Goal: Task Accomplishment & Management: Use online tool/utility

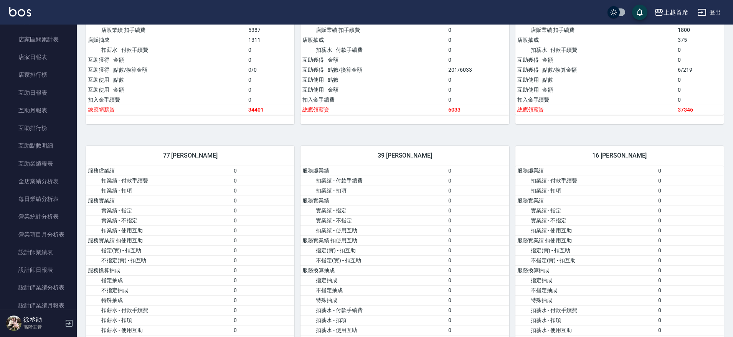
scroll to position [1313, 0]
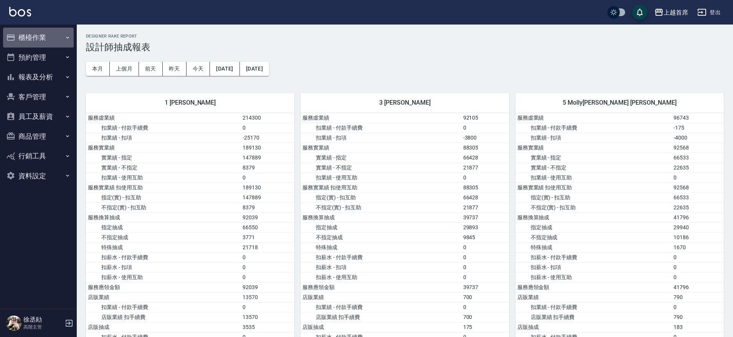
click at [49, 31] on button "櫃檯作業" at bounding box center [38, 38] width 71 height 20
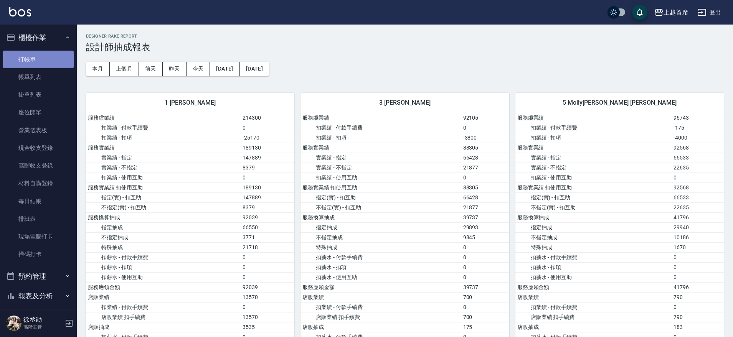
click at [42, 51] on link "打帳單" at bounding box center [38, 60] width 71 height 18
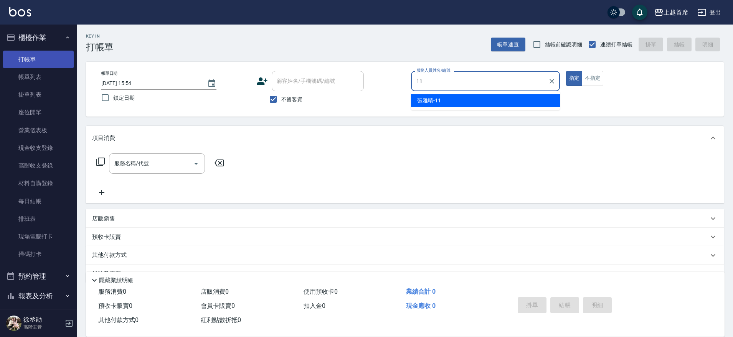
type input "[PERSON_NAME]-11"
type button "true"
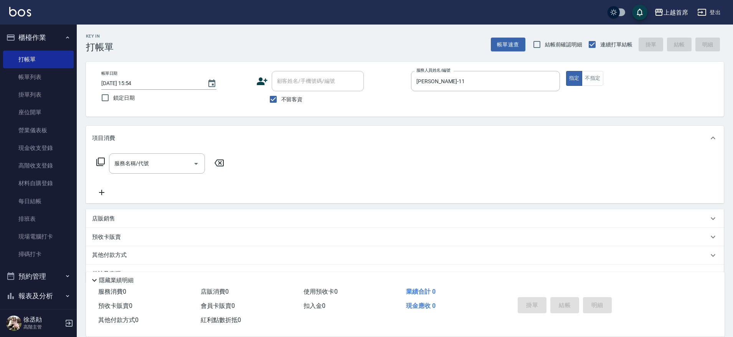
click at [96, 162] on div "服務名稱/代號 服務名稱/代號" at bounding box center [160, 163] width 137 height 20
click at [101, 162] on icon at bounding box center [100, 161] width 9 height 9
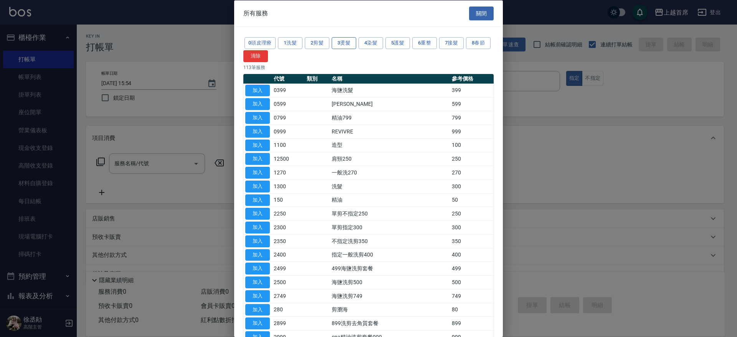
click at [347, 41] on button "3燙髮" at bounding box center [343, 43] width 25 height 12
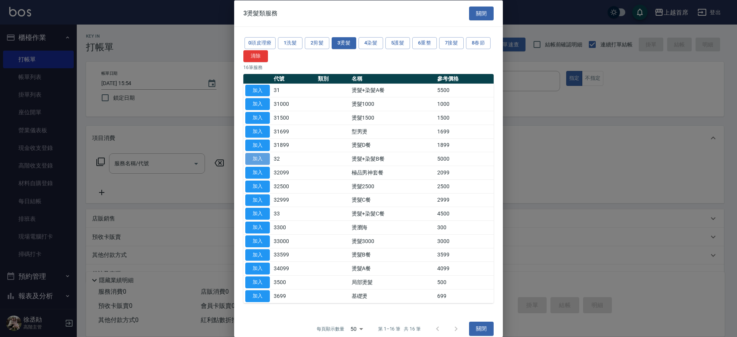
click at [265, 163] on button "加入" at bounding box center [257, 159] width 25 height 12
type input "燙髮+染髮B餐(32)"
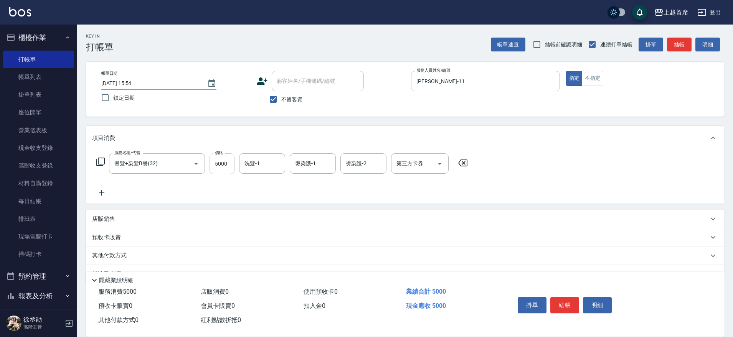
click at [224, 167] on input "5000" at bounding box center [221, 163] width 25 height 21
type input "4399"
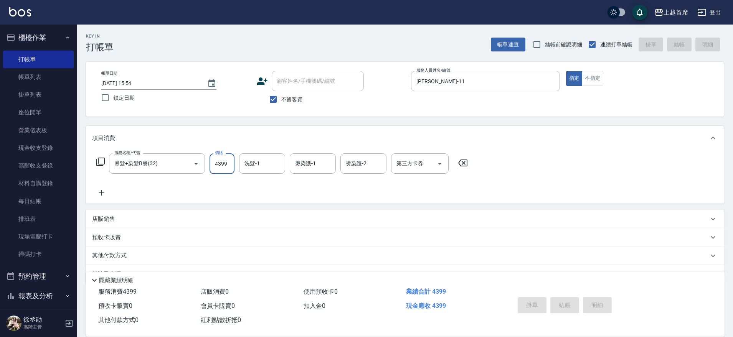
type input "[DATE] 15:55"
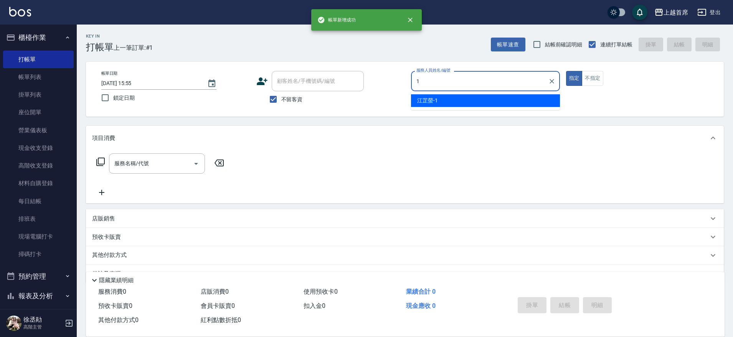
type input "[PERSON_NAME]-1"
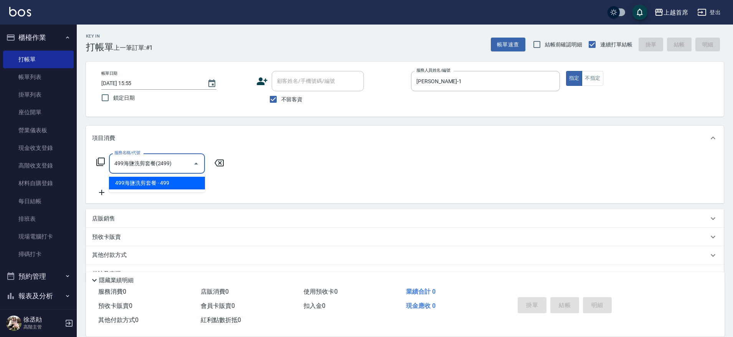
type input "499海鹽洗剪套餐(2499)"
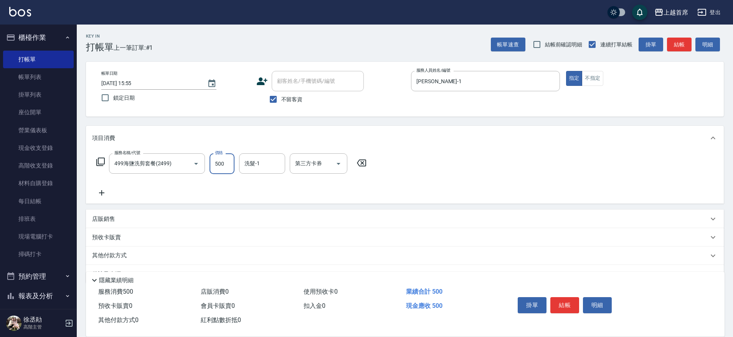
type input "500"
type input "[PERSON_NAME]-39"
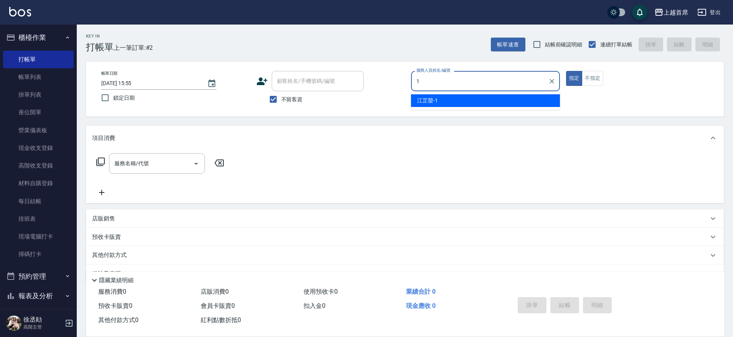
type input "[PERSON_NAME]-1"
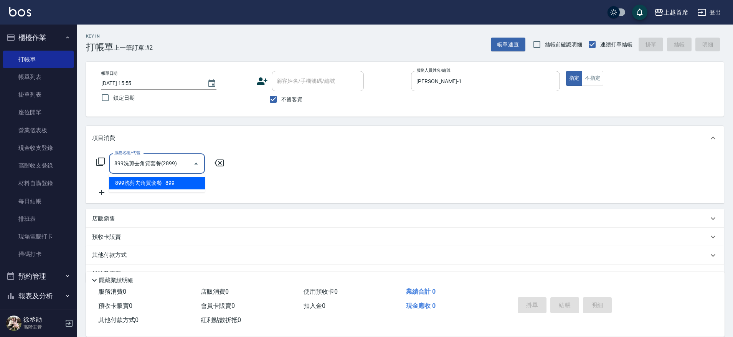
type input "899洗剪去角質套餐(2899)"
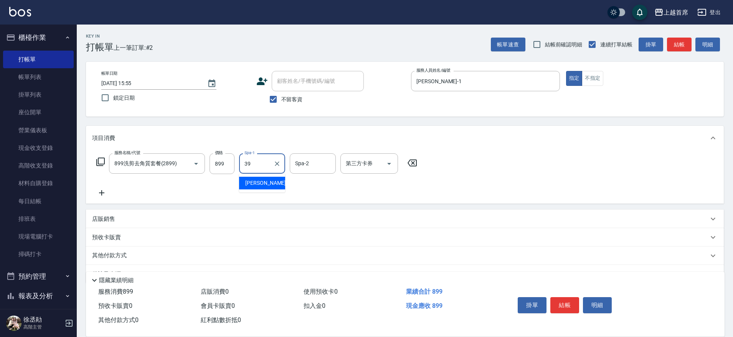
type input "[PERSON_NAME]-39"
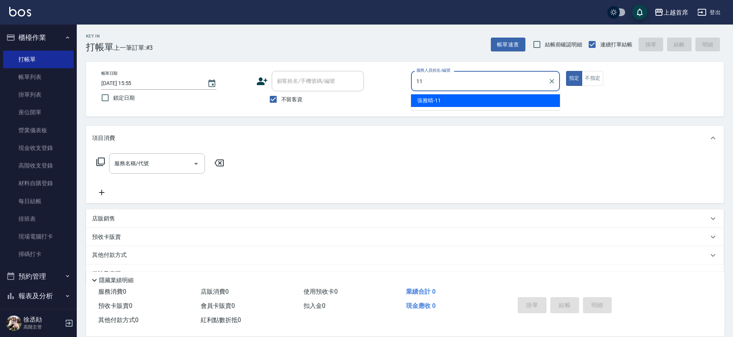
type input "[PERSON_NAME]-11"
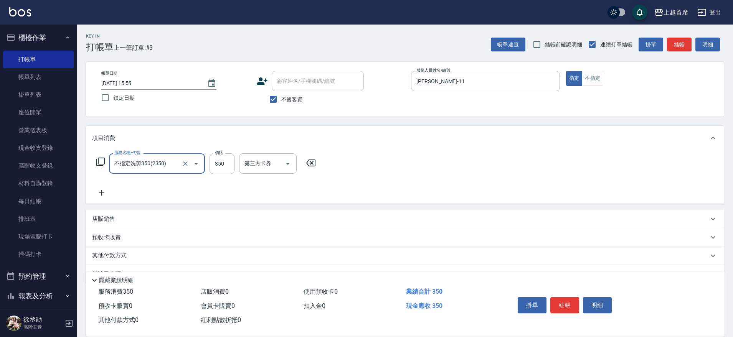
type input "不指定洗剪350(2350)"
type input "250"
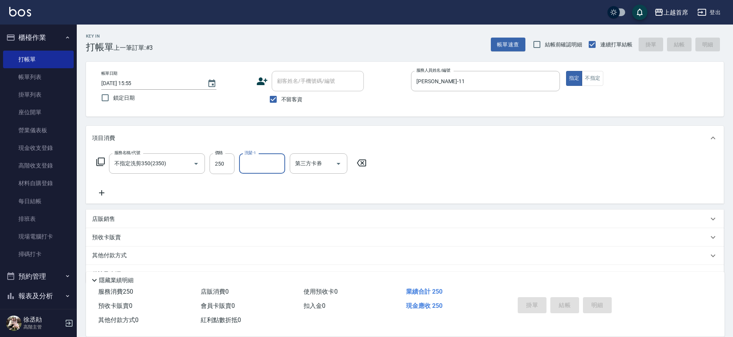
type input "[DATE] 15:56"
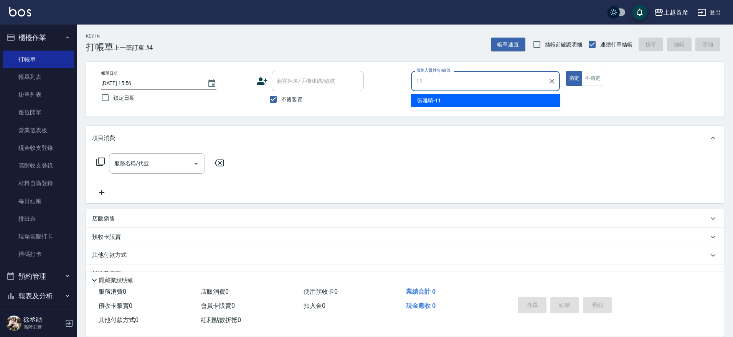
type input "[PERSON_NAME]-11"
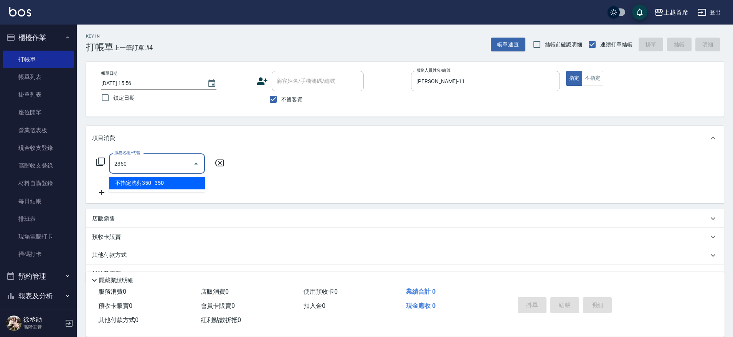
type input "不指定洗剪350(2350)"
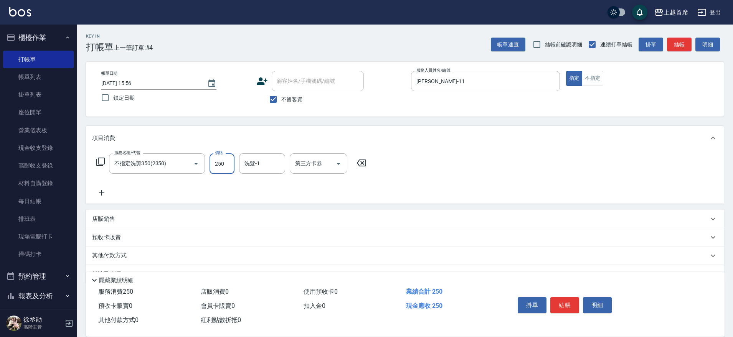
type input "250"
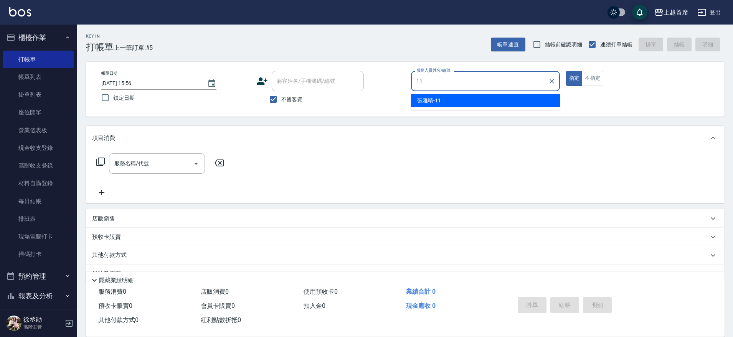
type input "[PERSON_NAME]-11"
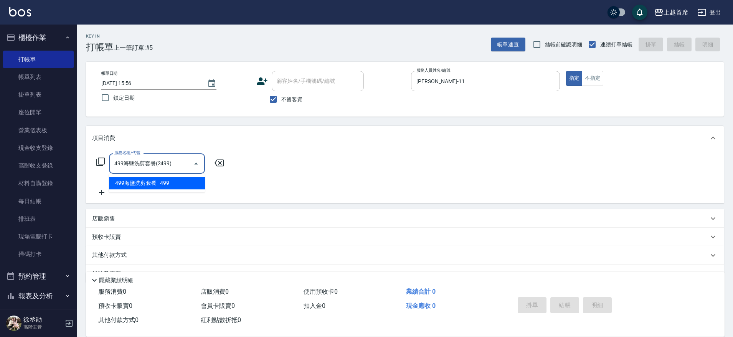
type input "499海鹽洗剪套餐(2499)"
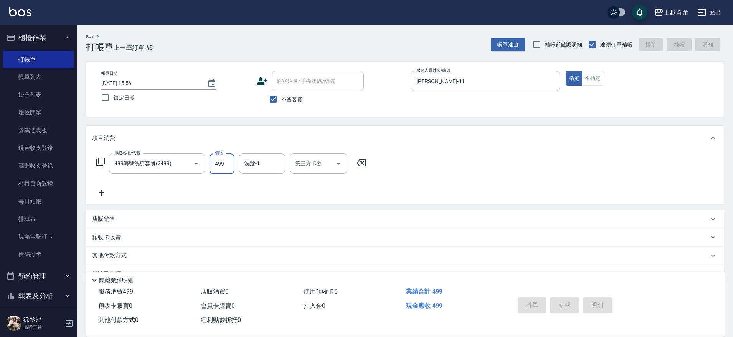
type input "[DATE] 15:57"
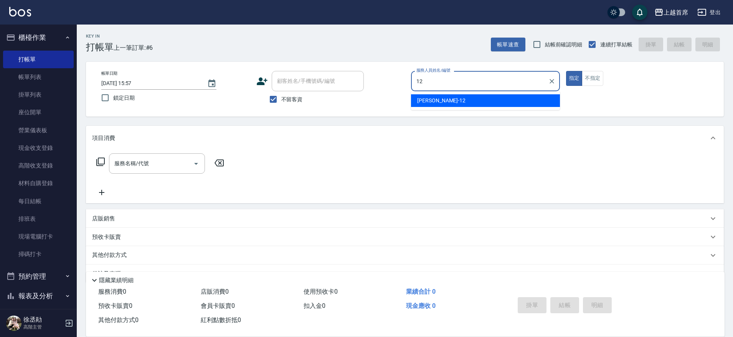
type input "[PERSON_NAME]-12"
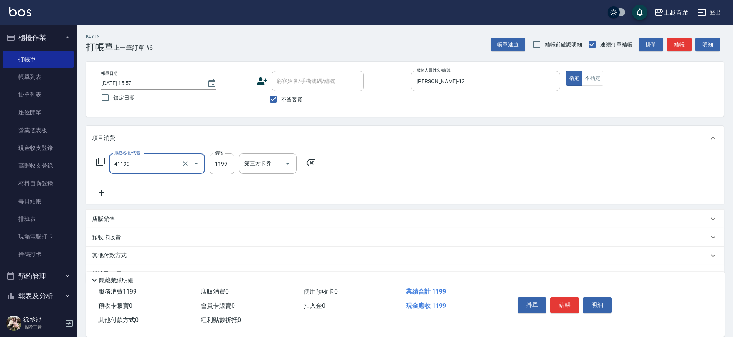
type input "長髮染髮(41199)"
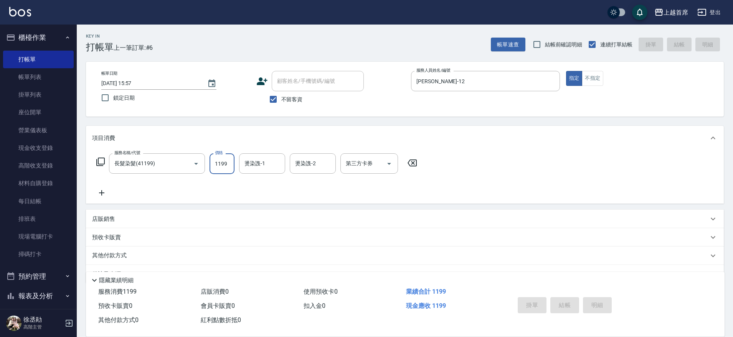
type input "[DATE] 15:58"
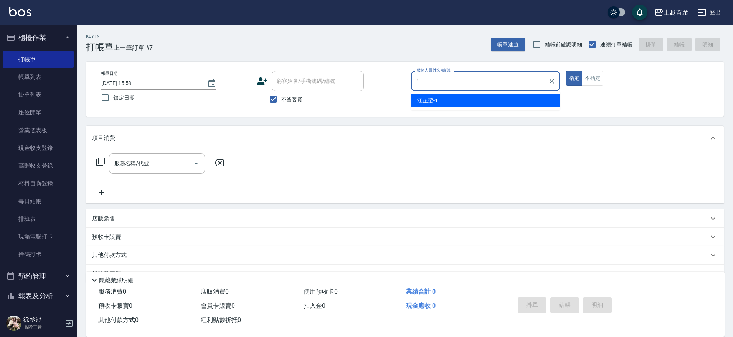
type input "[PERSON_NAME]-1"
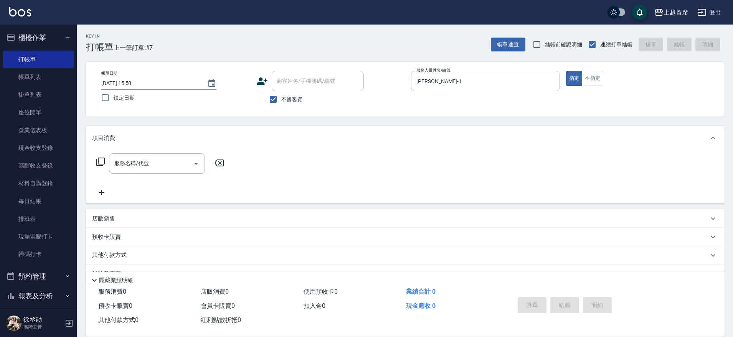
click at [102, 159] on icon at bounding box center [100, 161] width 9 height 9
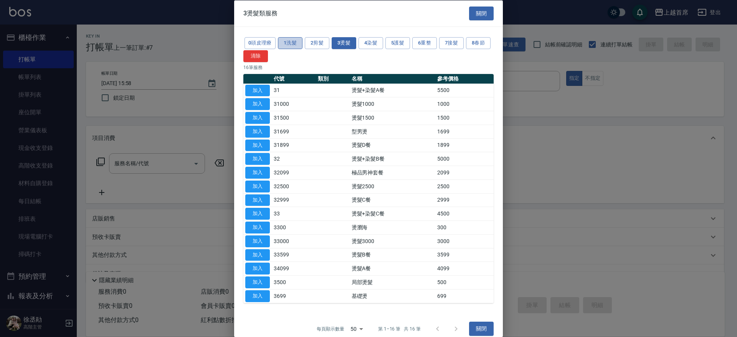
click at [292, 45] on button "1洗髮" at bounding box center [290, 43] width 25 height 12
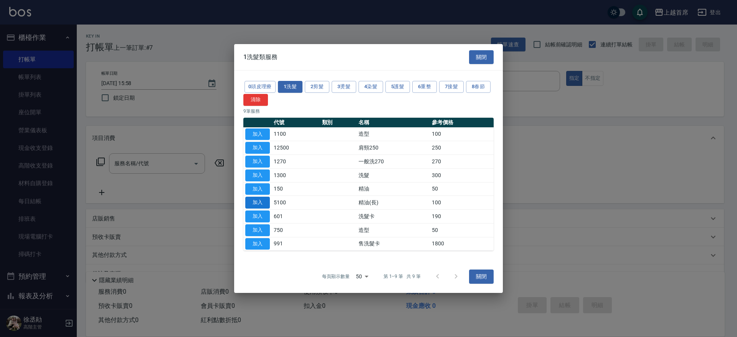
click at [254, 200] on button "加入" at bounding box center [257, 203] width 25 height 12
type input "精油(長)(5100)"
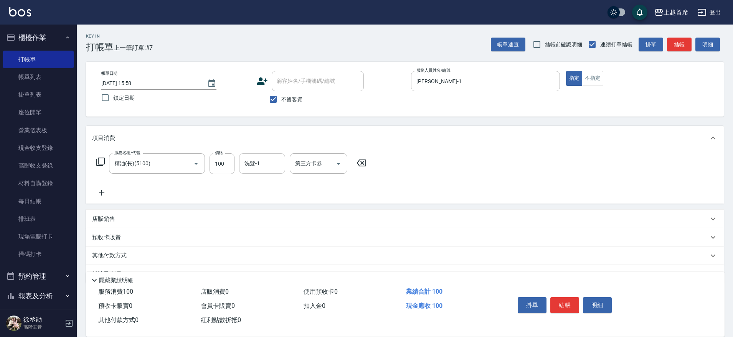
click at [263, 167] on input "洗髮-1" at bounding box center [261, 163] width 39 height 13
type input "[PERSON_NAME]-39"
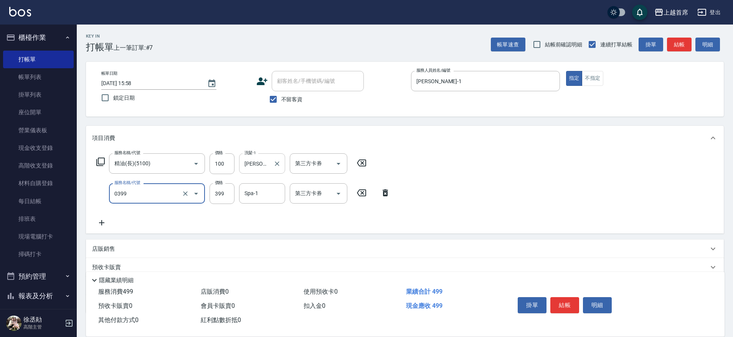
type input "海鹽洗髮(0399)"
type input ".39"
click at [262, 196] on input "Spa-1" at bounding box center [261, 193] width 39 height 13
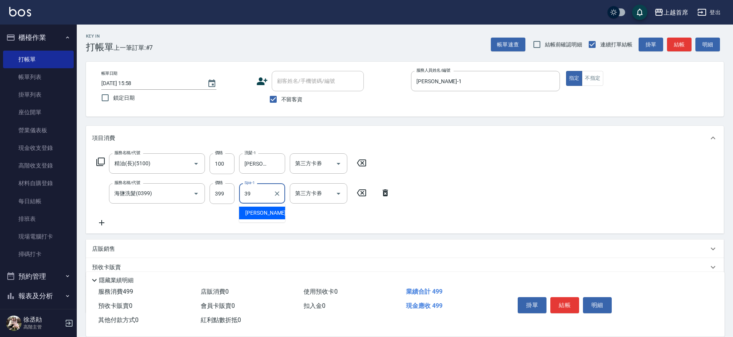
type input "[PERSON_NAME]-39"
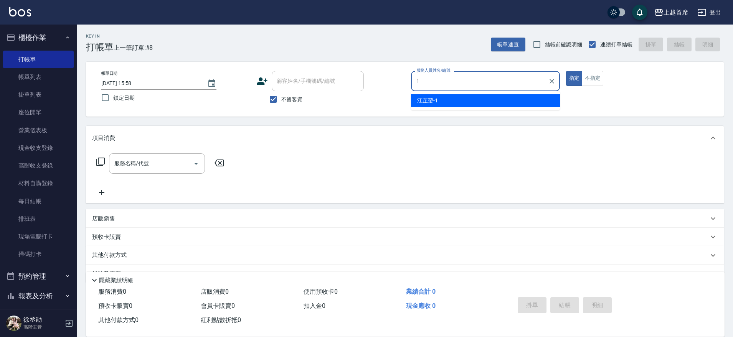
type input "[PERSON_NAME]-1"
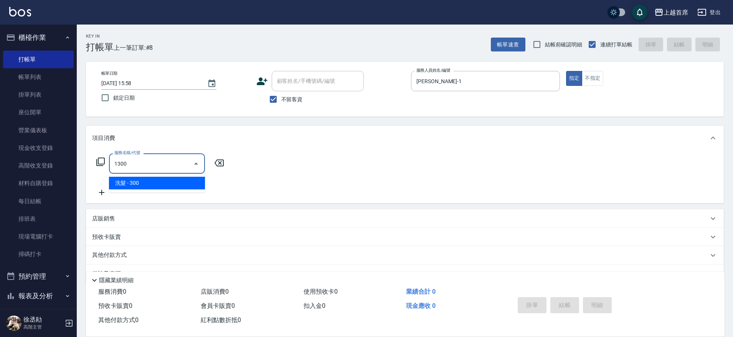
type input "洗髮(1300)"
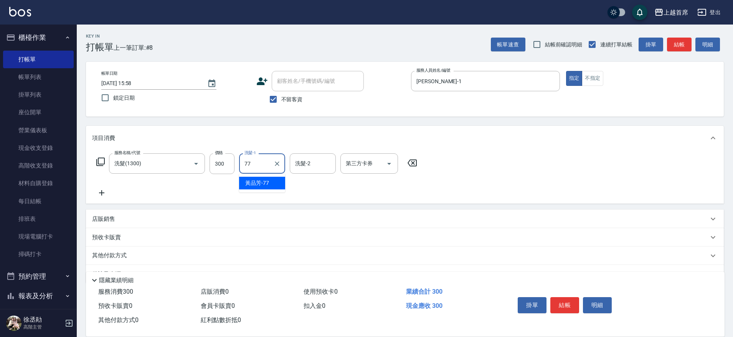
type input "[PERSON_NAME]-77"
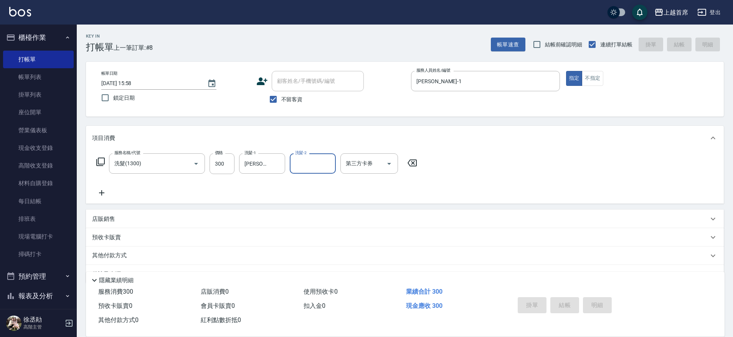
type input "[DATE] 15:59"
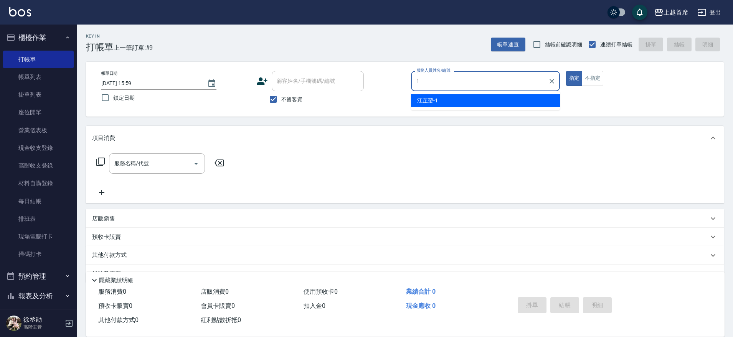
type input "[PERSON_NAME]-1"
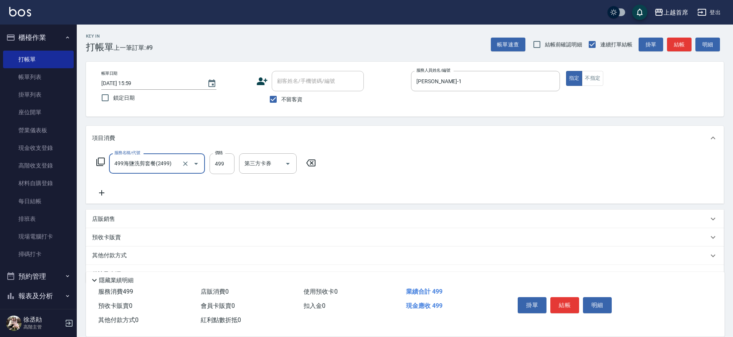
type input "499海鹽洗剪套餐(2499)"
type input "500"
type input "[PERSON_NAME]-77"
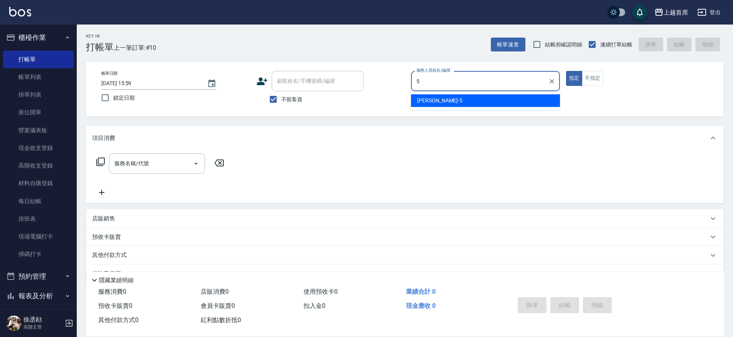
type input "[PERSON_NAME]-5"
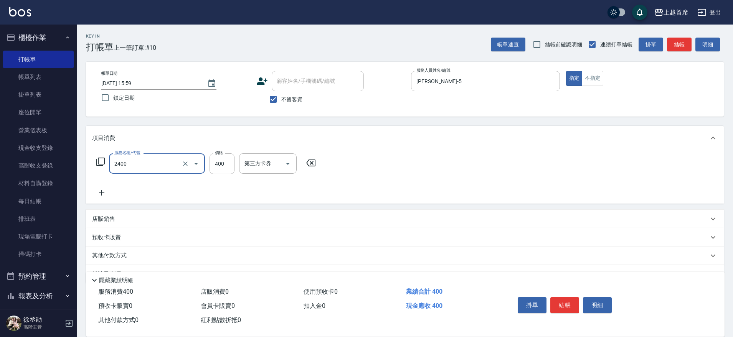
type input "指定一般洗剪400(2400)"
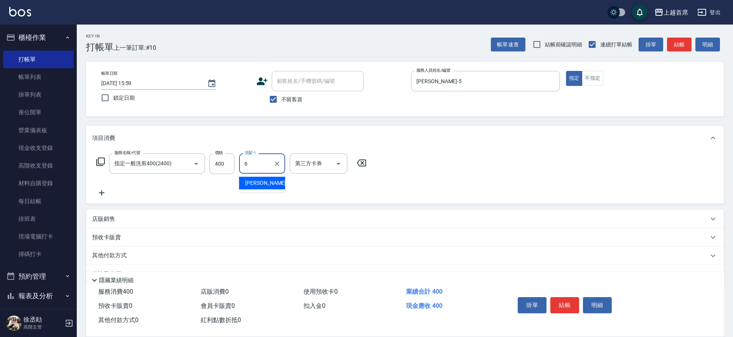
type input "Aki-6"
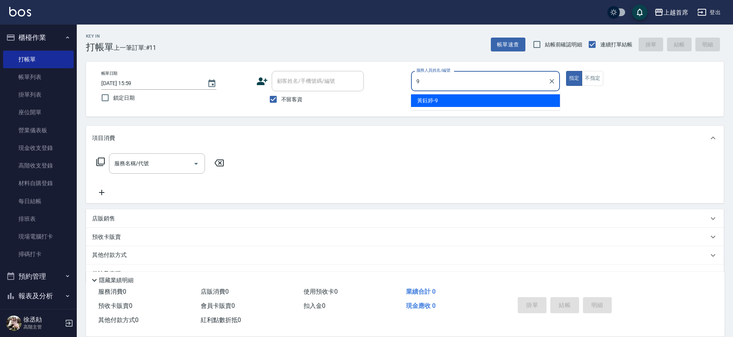
type input "[PERSON_NAME]-9"
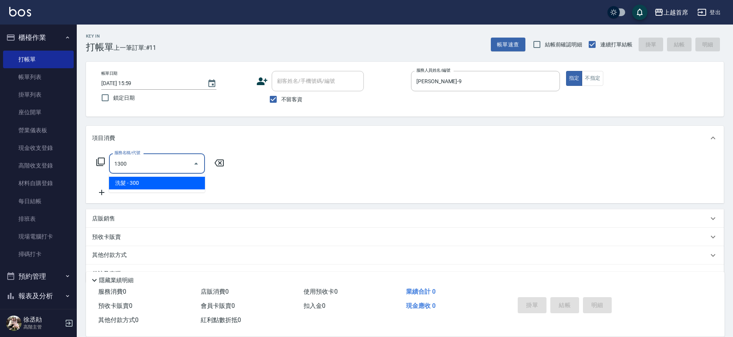
type input "洗髮(1300)"
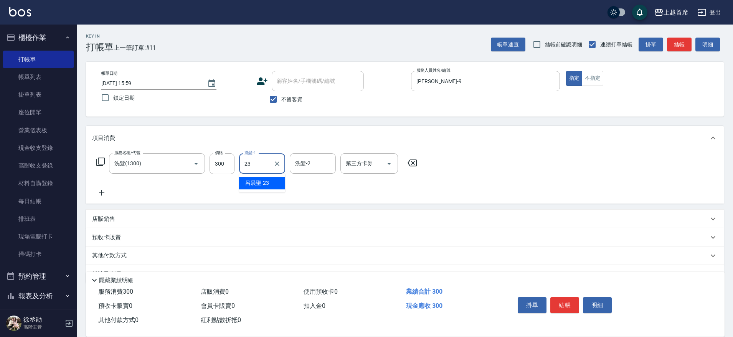
type input "[PERSON_NAME]-23"
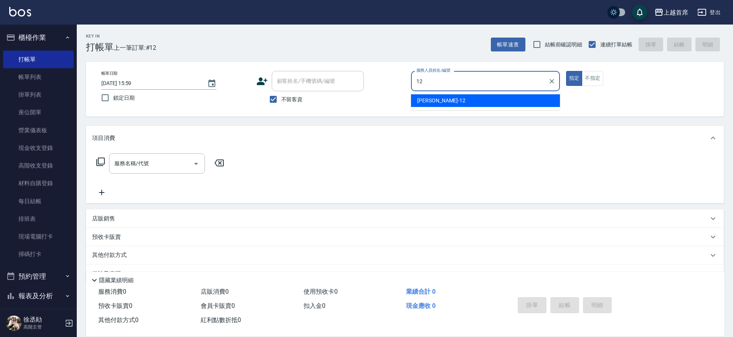
type input "[PERSON_NAME]-12"
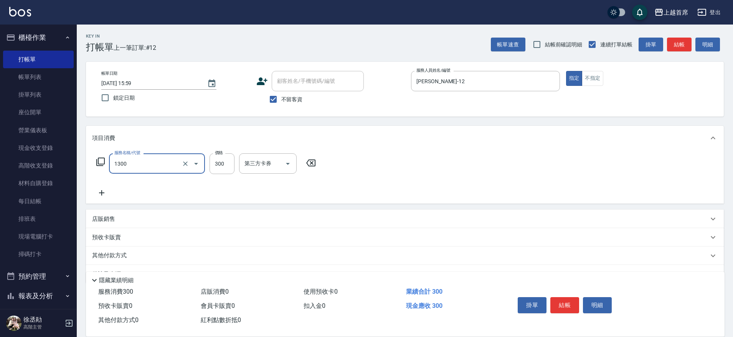
type input "洗髮(1300)"
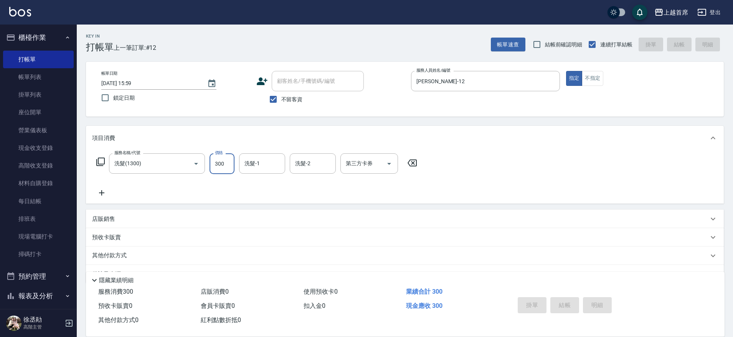
type input "[DATE] 16:00"
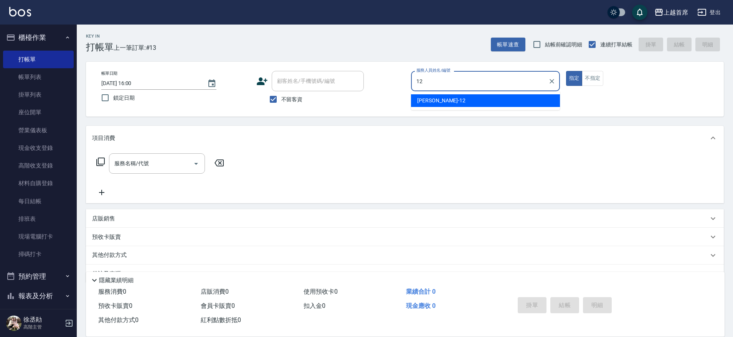
type input "[PERSON_NAME]-12"
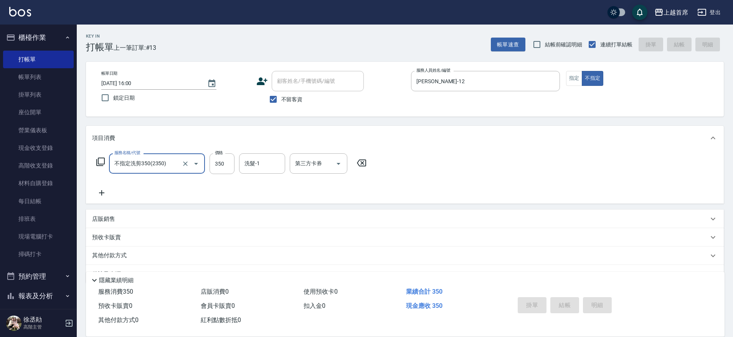
type input "不指定洗剪350(2350)"
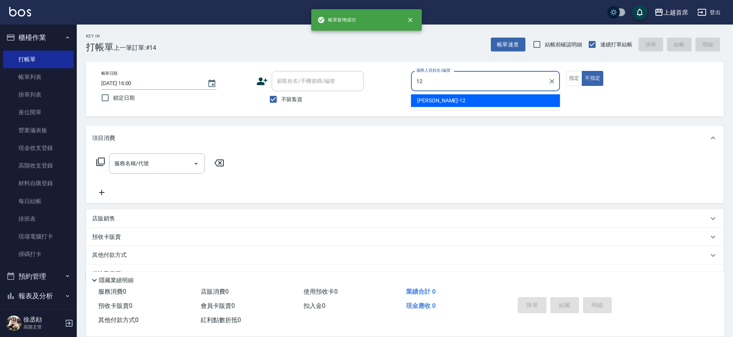
type input "[PERSON_NAME]-12"
type button "false"
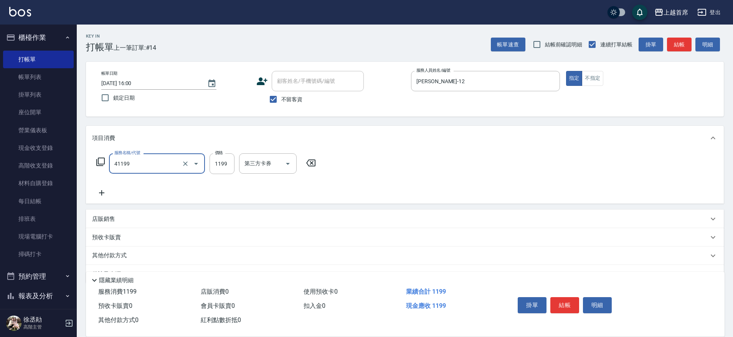
type input "長髮染髮(41199)"
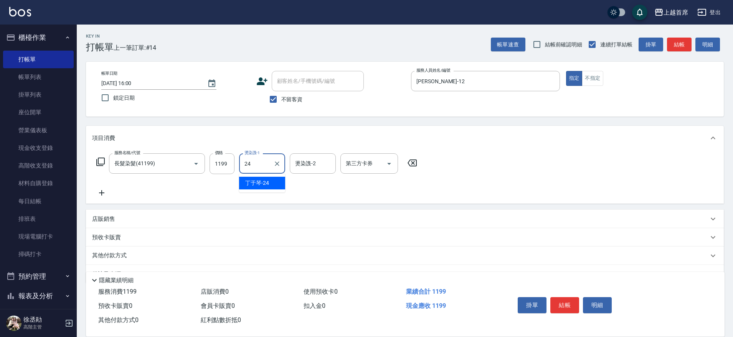
type input "[PERSON_NAME]-24"
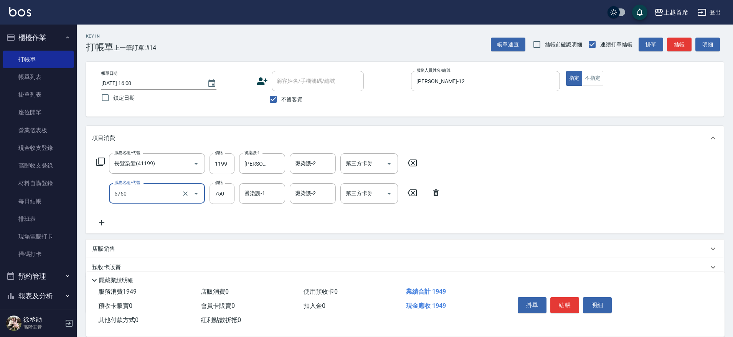
type input "乳清蛋白(5750)"
type input "800"
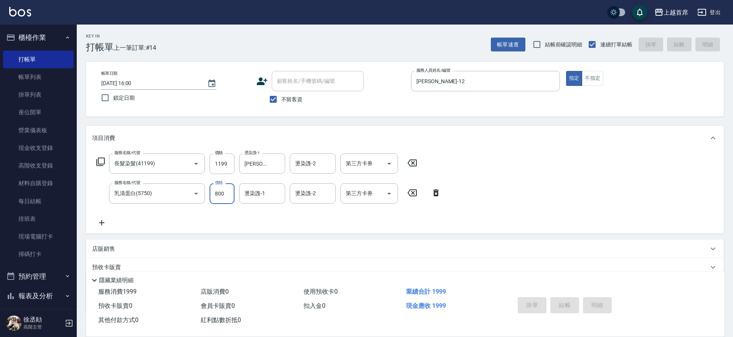
type input "[DATE] 16:01"
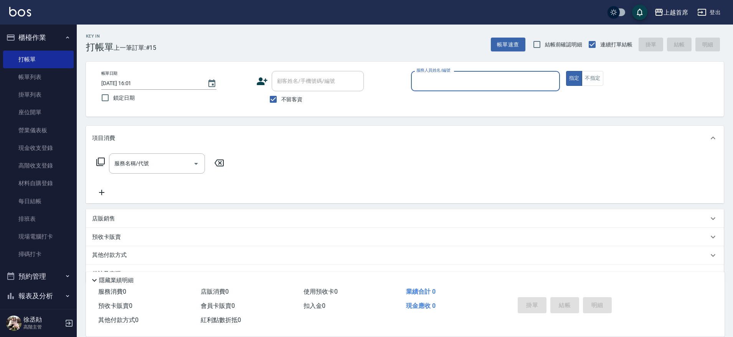
scroll to position [48, 0]
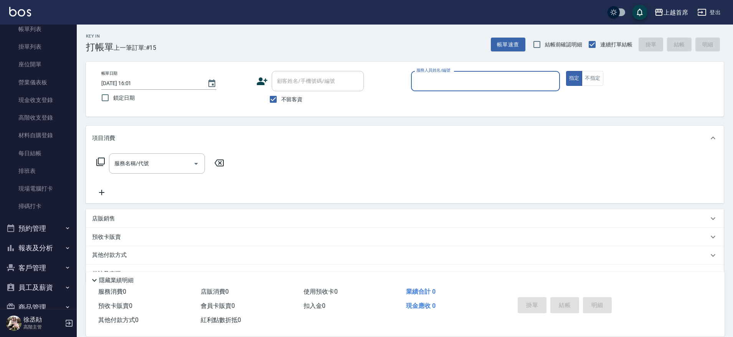
click at [49, 224] on button "預約管理" at bounding box center [38, 229] width 71 height 20
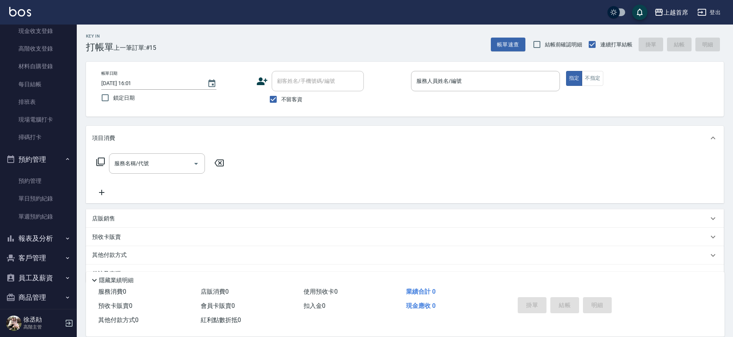
scroll to position [144, 0]
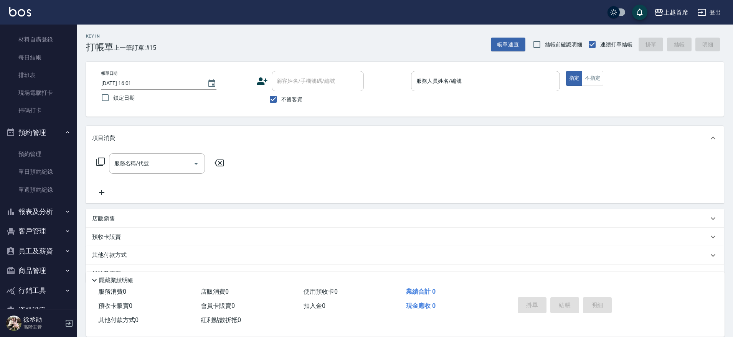
click at [51, 211] on button "報表及分析" at bounding box center [38, 212] width 71 height 20
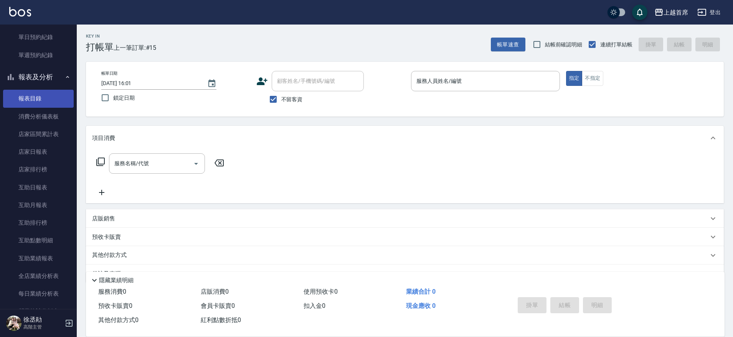
scroll to position [288, 0]
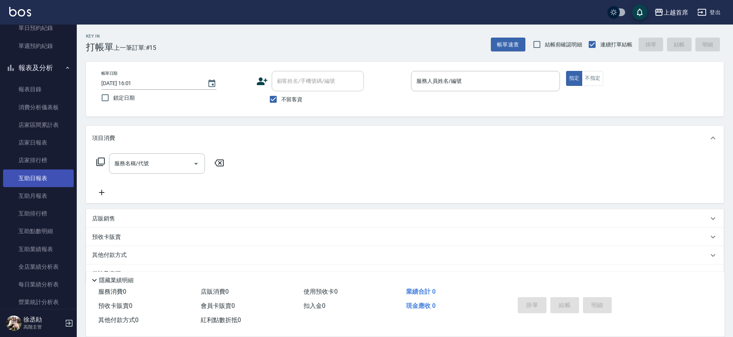
click at [54, 183] on link "互助日報表" at bounding box center [38, 179] width 71 height 18
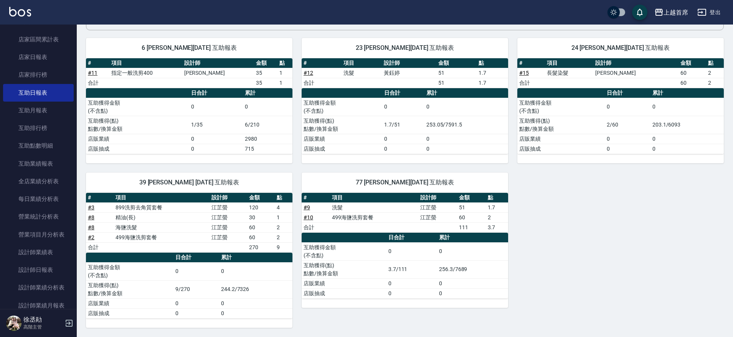
scroll to position [384, 0]
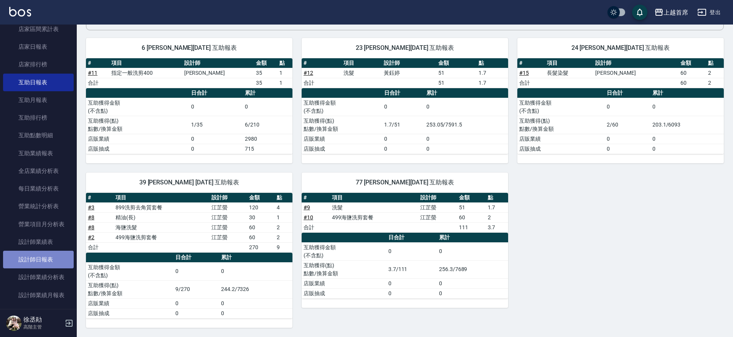
click at [43, 262] on link "設計師日報表" at bounding box center [38, 260] width 71 height 18
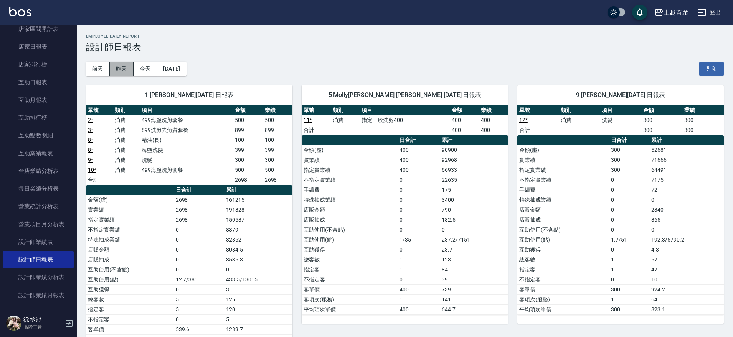
click at [120, 64] on button "昨天" at bounding box center [122, 69] width 24 height 14
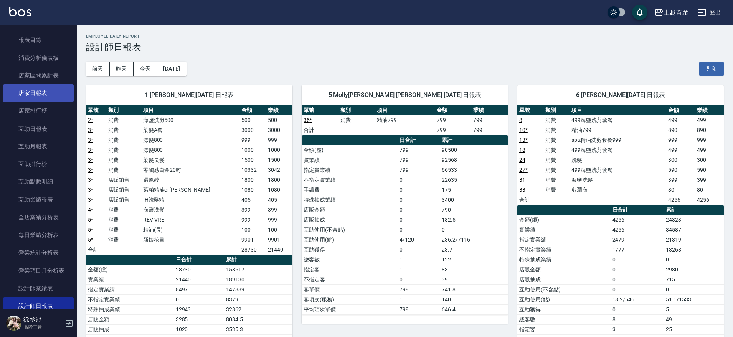
scroll to position [96, 0]
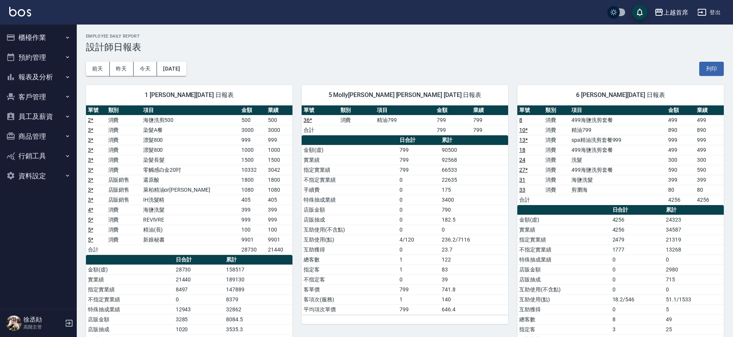
click at [47, 30] on button "櫃檯作業" at bounding box center [38, 38] width 71 height 20
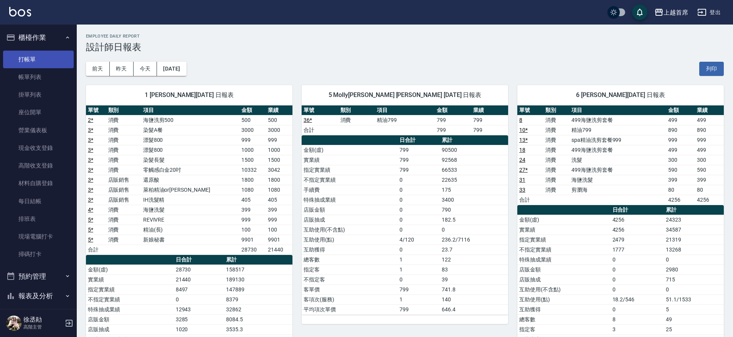
click at [56, 65] on link "打帳單" at bounding box center [38, 60] width 71 height 18
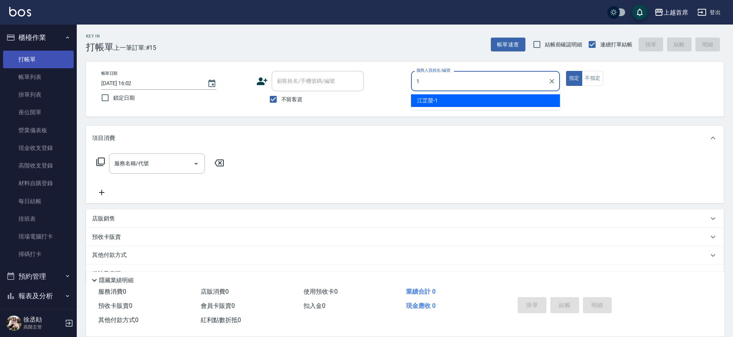
type input "[PERSON_NAME]-1"
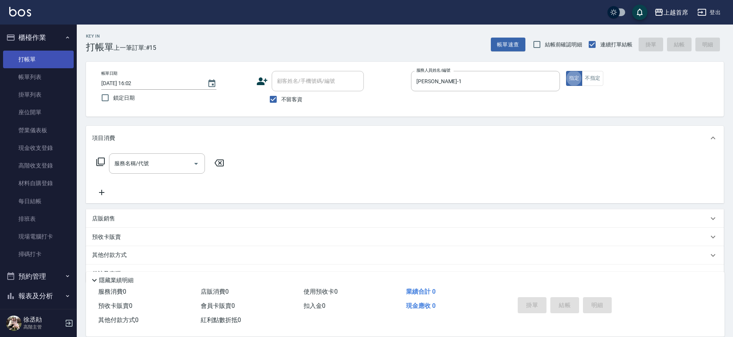
type button "true"
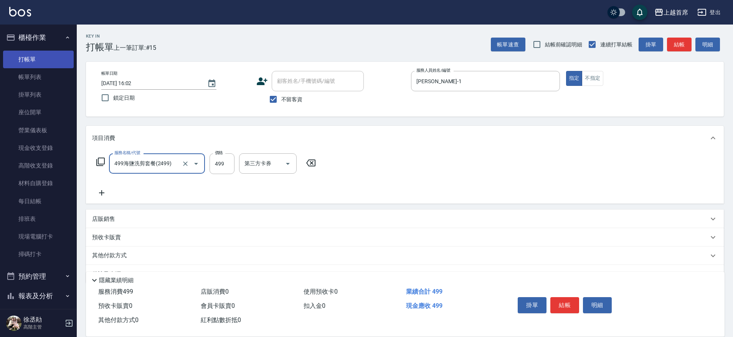
type input "499海鹽洗剪套餐(2499)"
type input "500"
type input "[PERSON_NAME]-39"
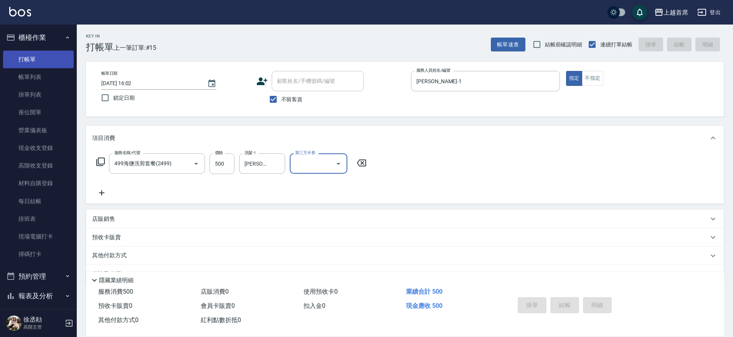
type input "2025/08/23 16:26"
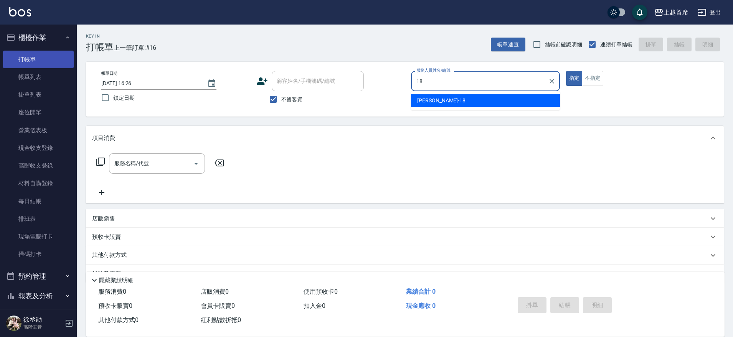
type input "Linda-18"
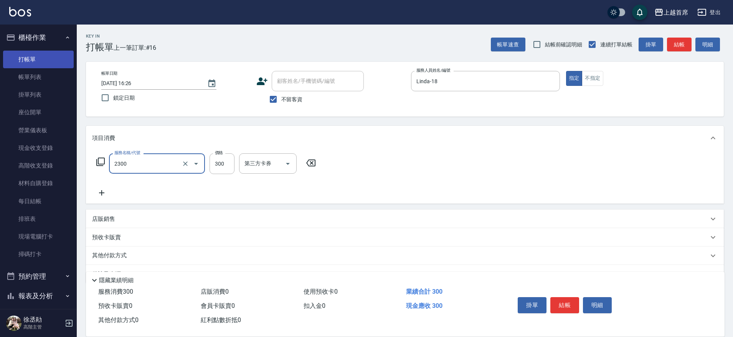
type input "單剪指定300(2300)"
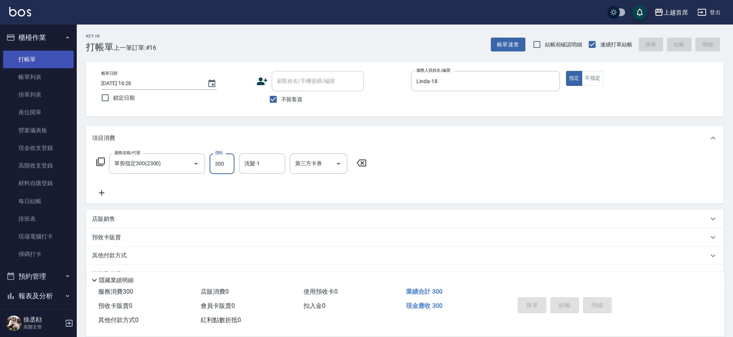
type input "2025/08/23 16:30"
